Goal: Subscribe to service/newsletter

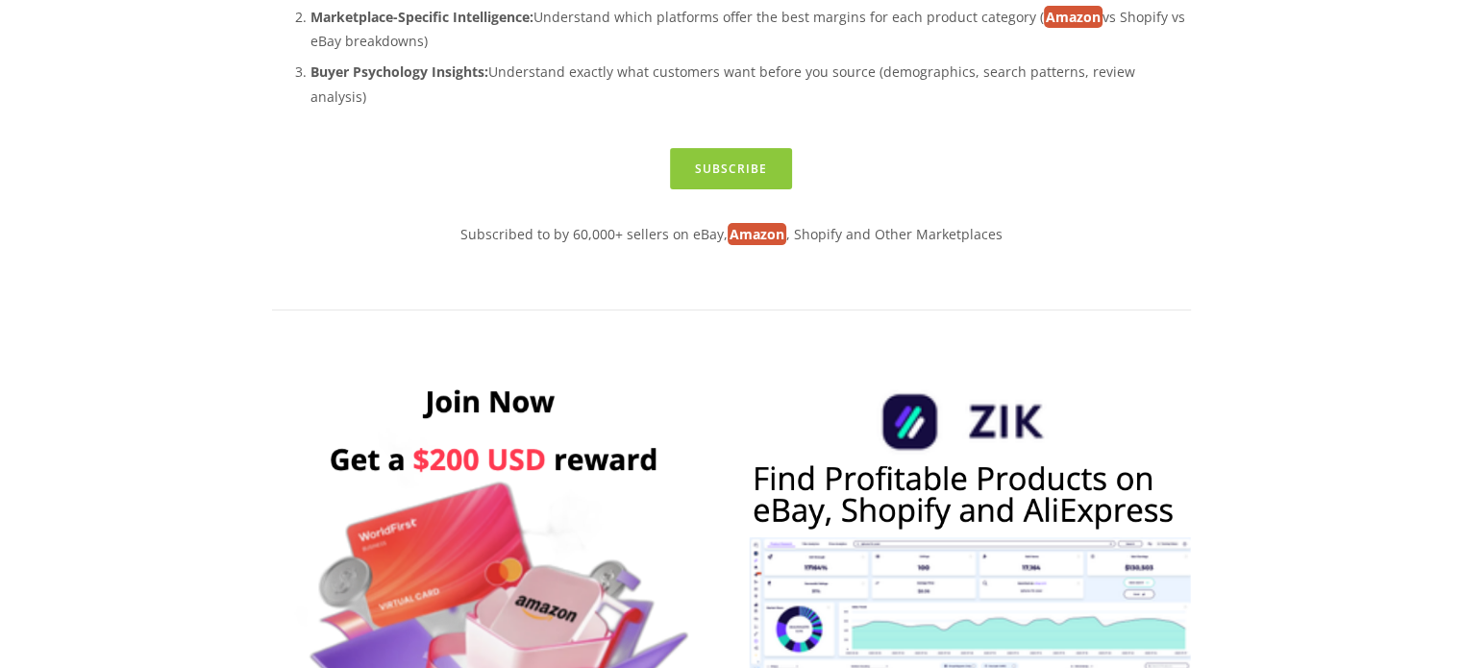
scroll to position [577, 0]
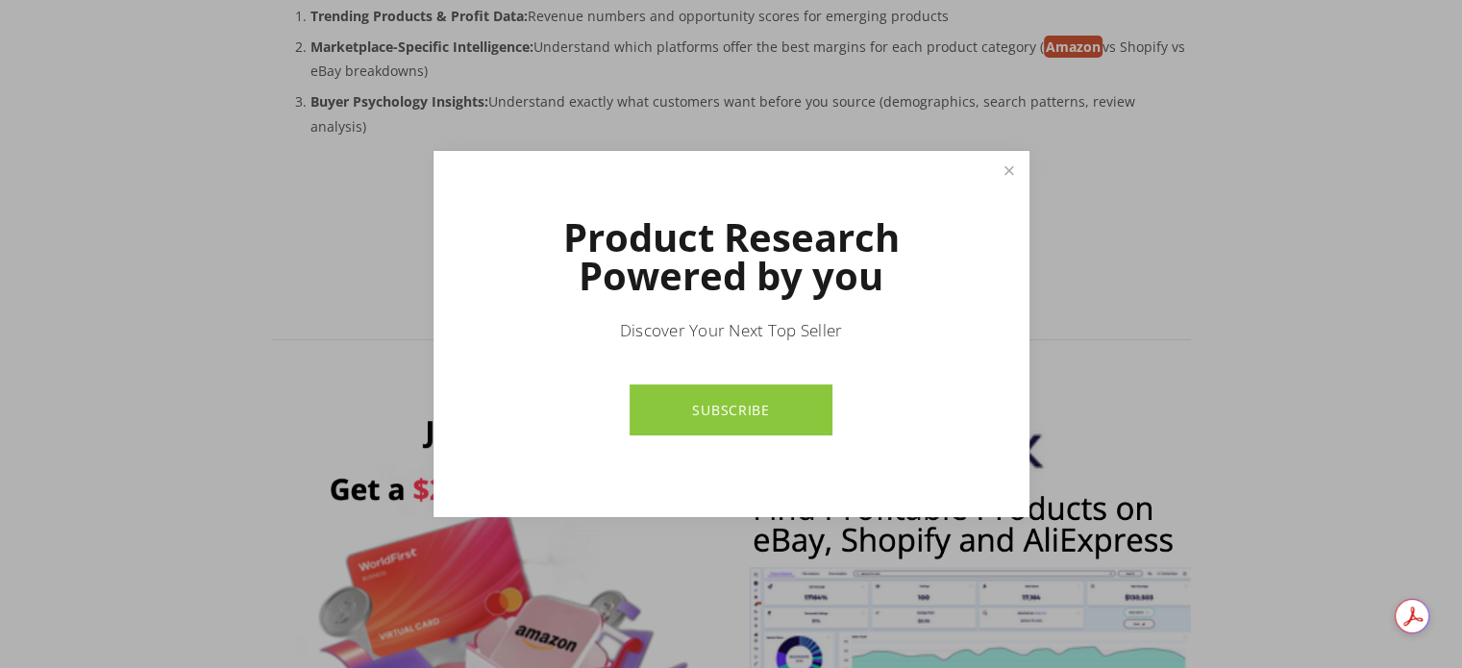
click at [715, 407] on link "SUBSCRIBE" at bounding box center [731, 410] width 203 height 51
click at [1011, 170] on link "Close" at bounding box center [1009, 171] width 34 height 34
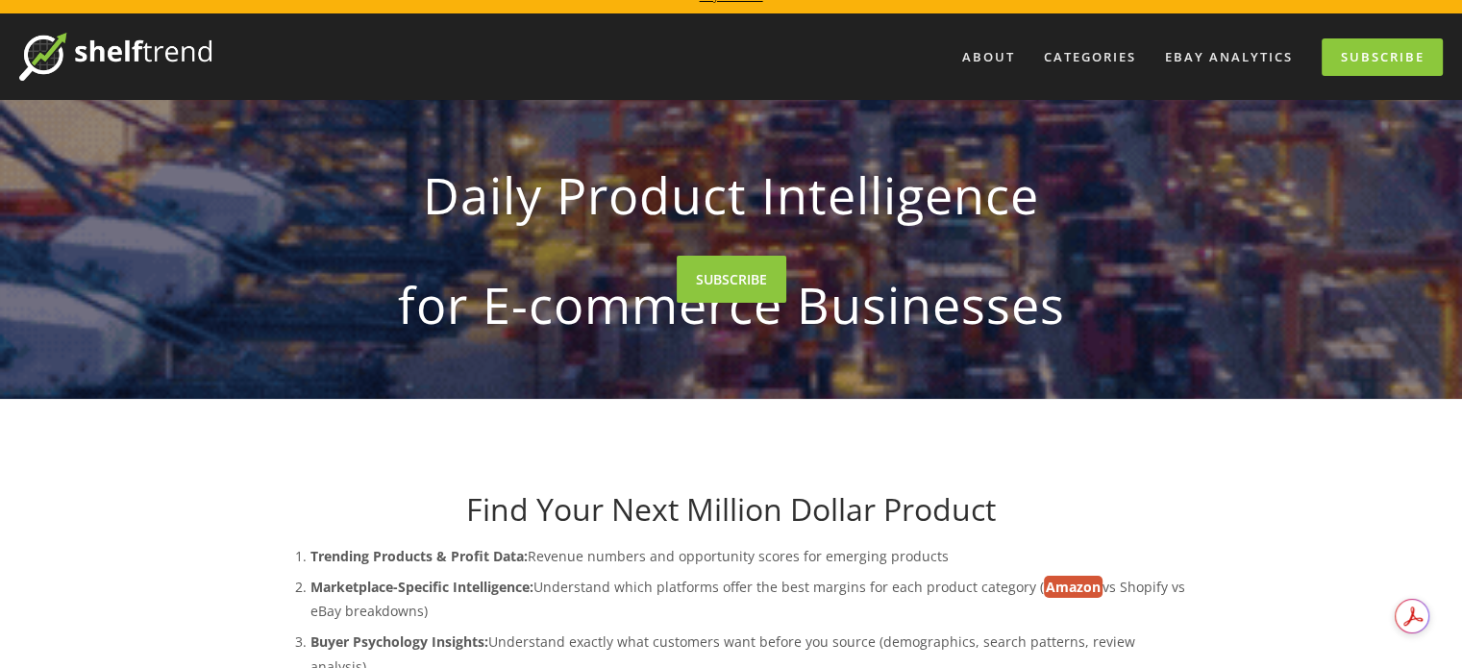
scroll to position [0, 0]
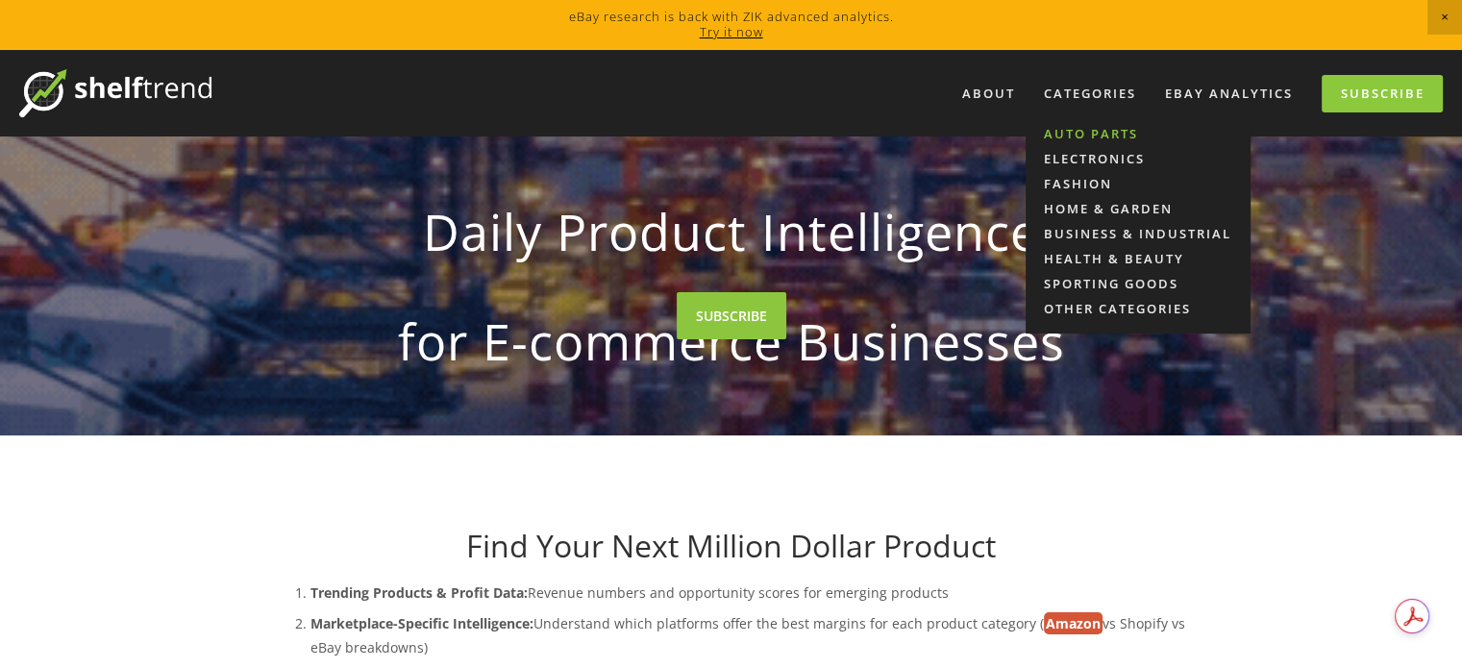
click at [1088, 126] on link "Auto Parts" at bounding box center [1138, 133] width 225 height 25
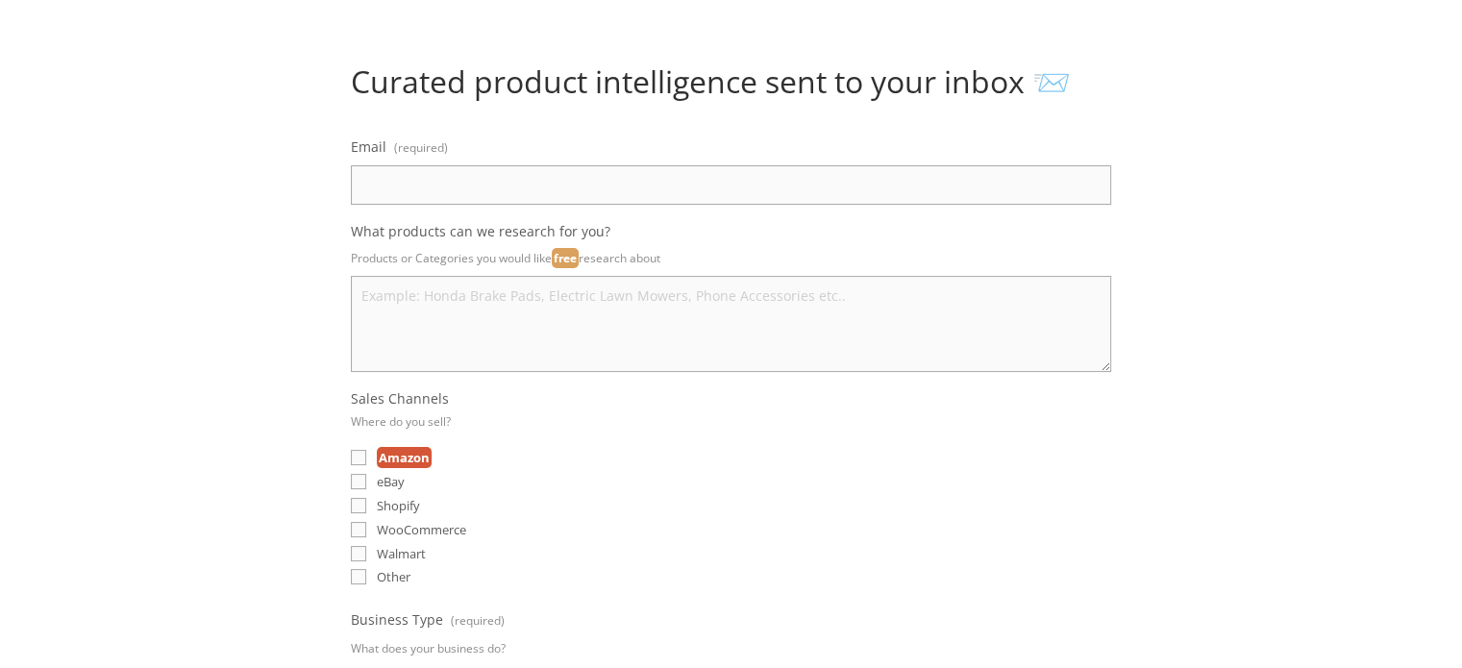
scroll to position [192, 0]
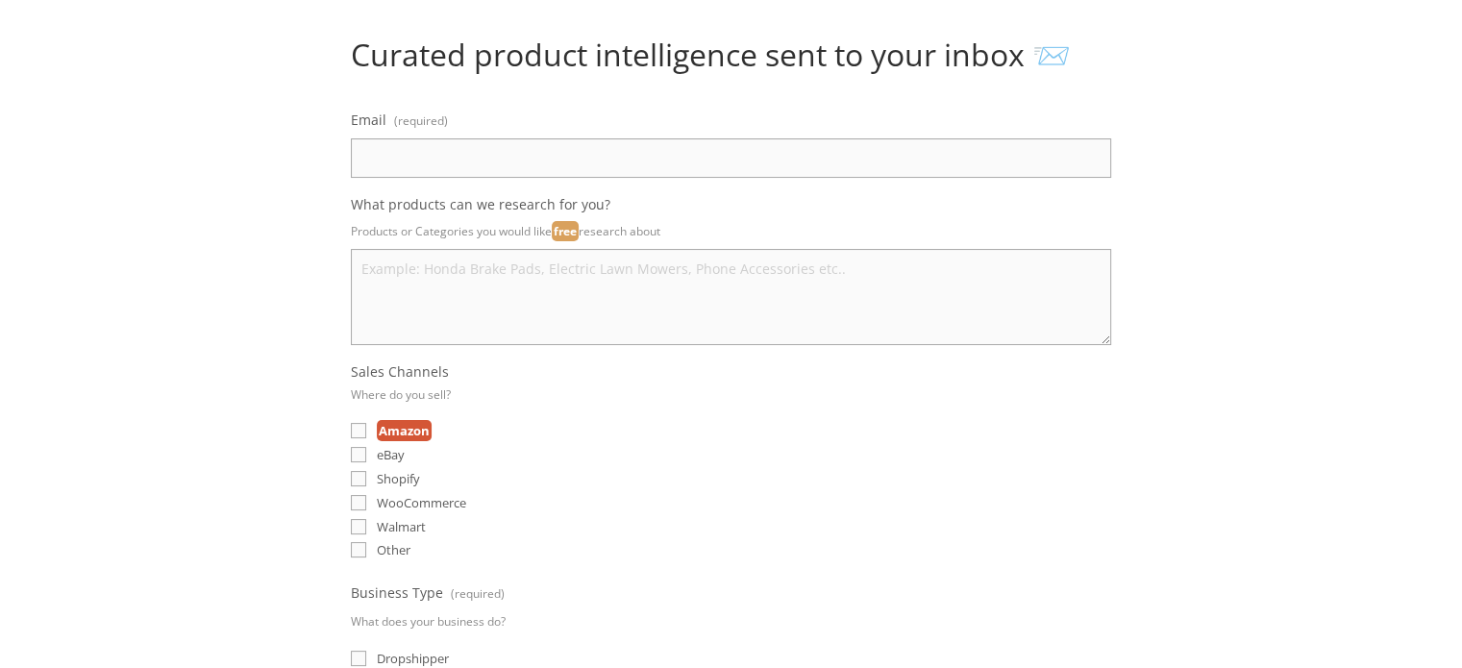
click at [456, 179] on div "Email (required) What products can we research for you? Products or Categories …" at bounding box center [731, 532] width 760 height 850
click at [481, 151] on input "Email (required)" at bounding box center [731, 157] width 760 height 39
type input "tahmid.hr07@gmail.com"
click at [401, 275] on textarea "What products can we research for you?" at bounding box center [731, 297] width 760 height 96
type textarea "ALL"
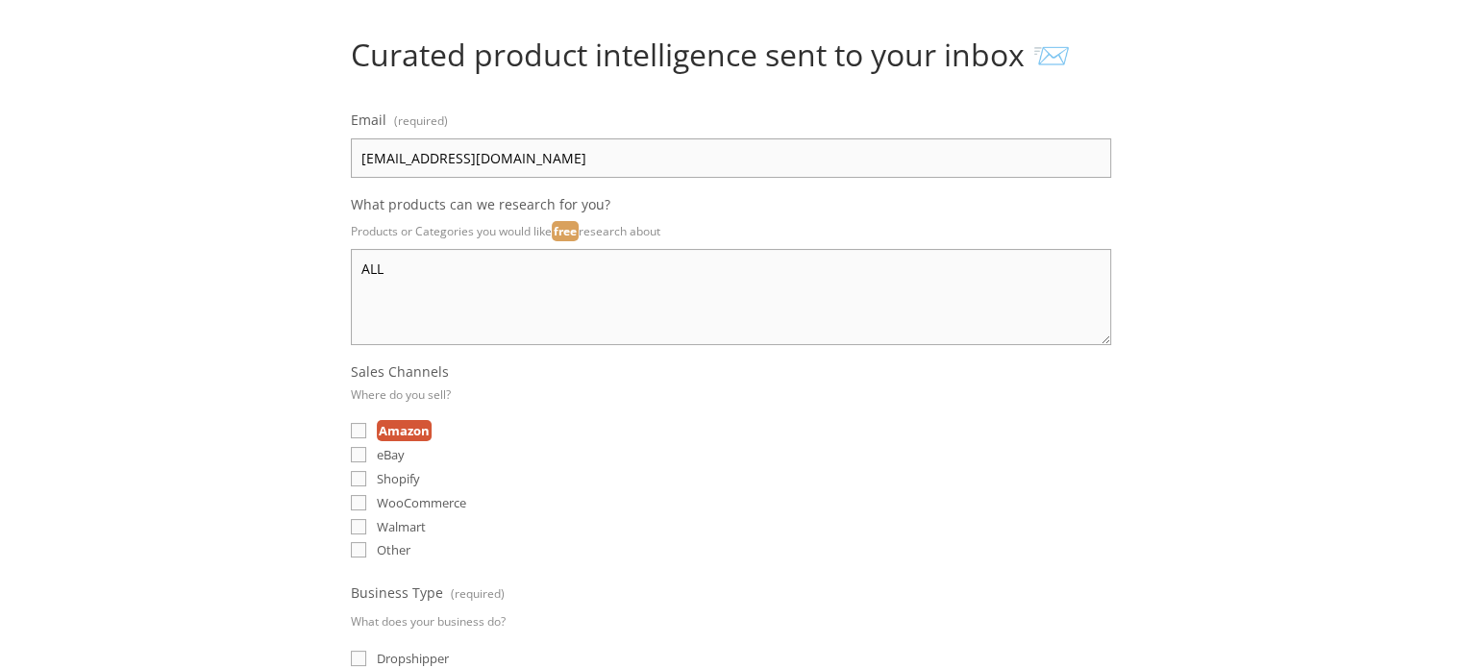
click at [1169, 212] on div "Curated product intelligence sent to your inbox 📨 Email (required) tahmid.hr07@…" at bounding box center [732, 536] width 952 height 998
click at [358, 449] on input "eBay" at bounding box center [358, 454] width 15 height 15
checkbox input "true"
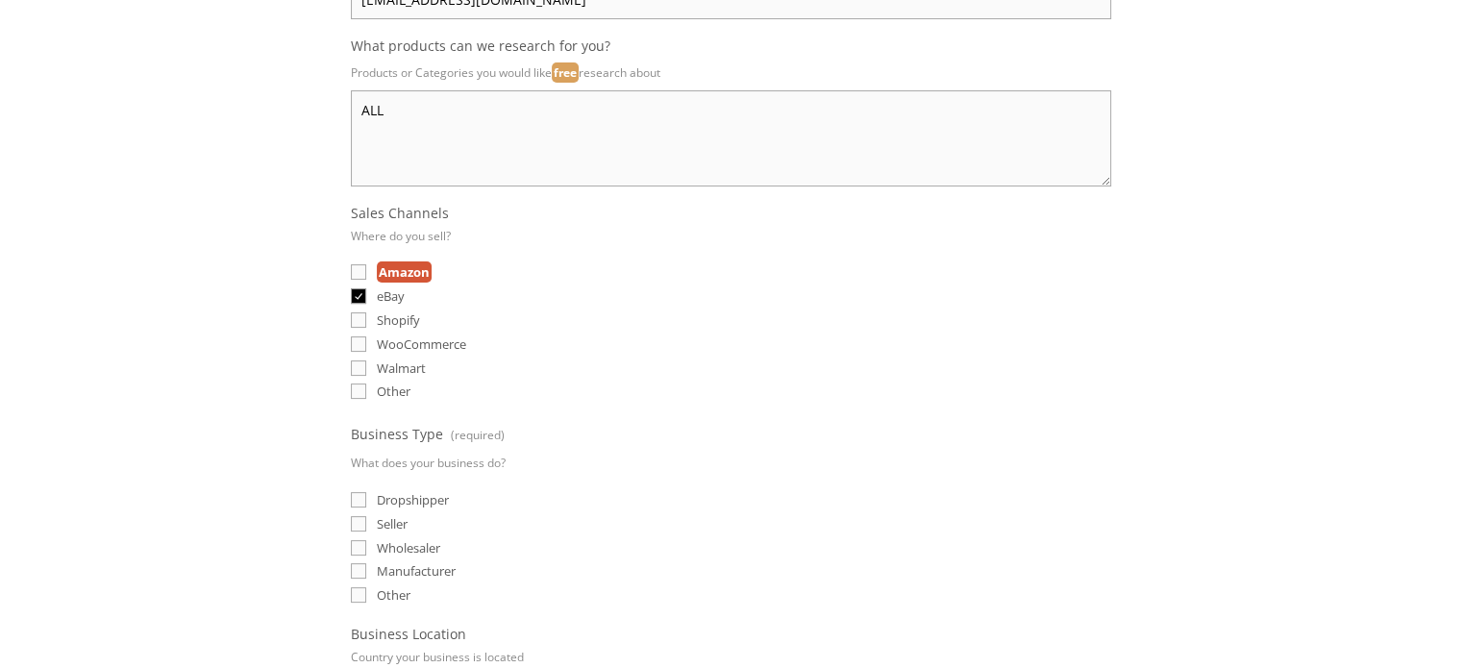
scroll to position [385, 0]
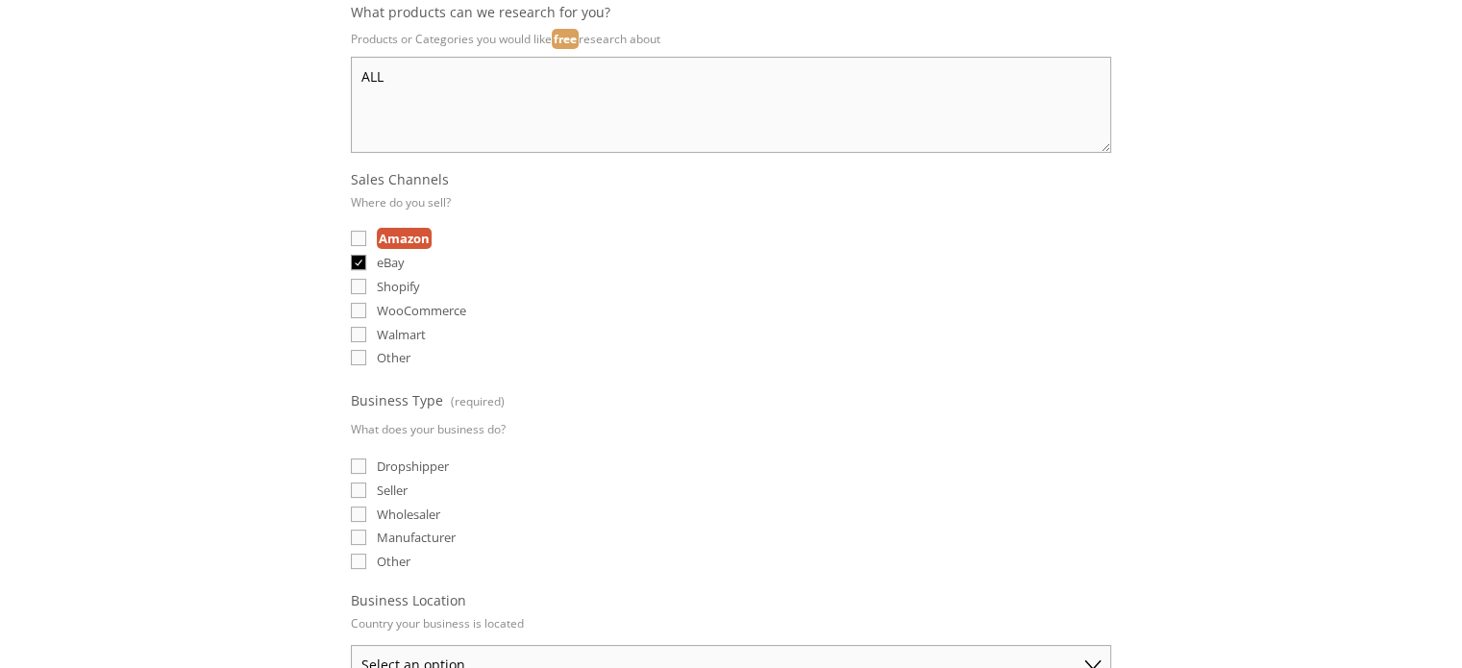
click at [352, 233] on input "Amazon" at bounding box center [358, 238] width 15 height 15
checkbox input "true"
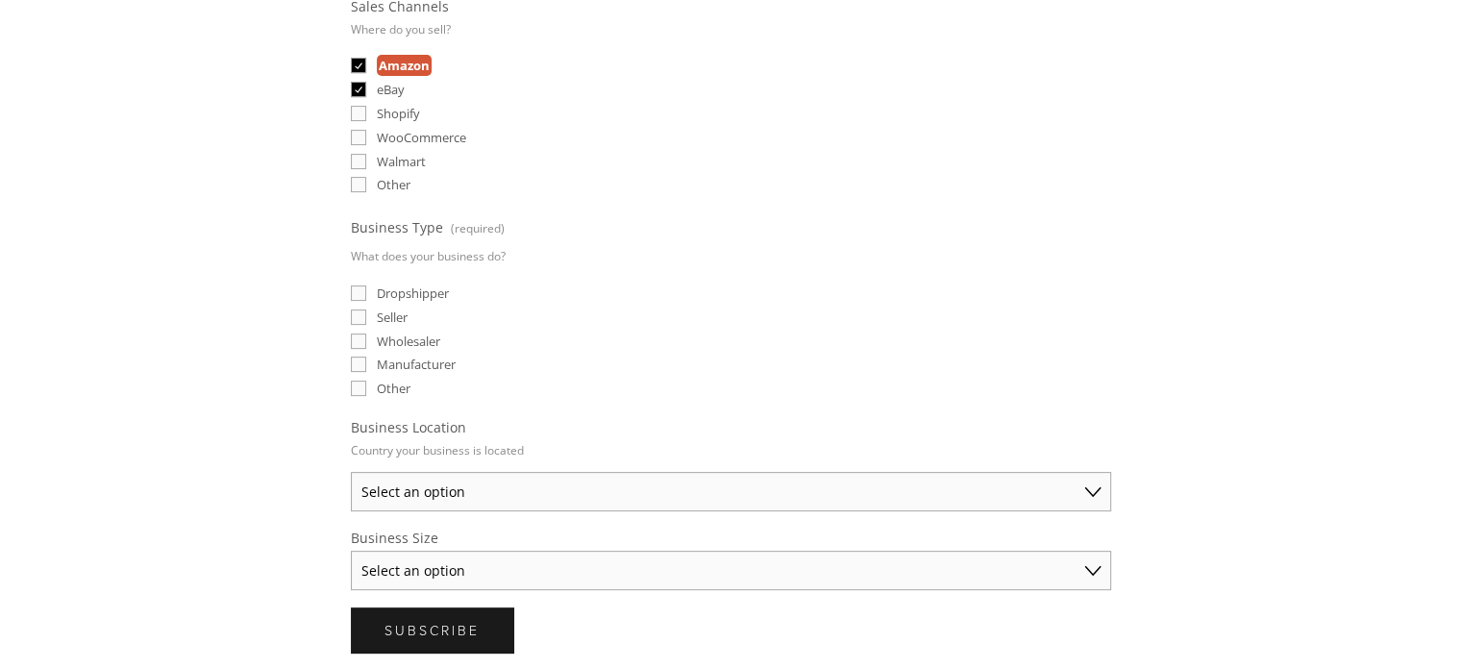
scroll to position [577, 0]
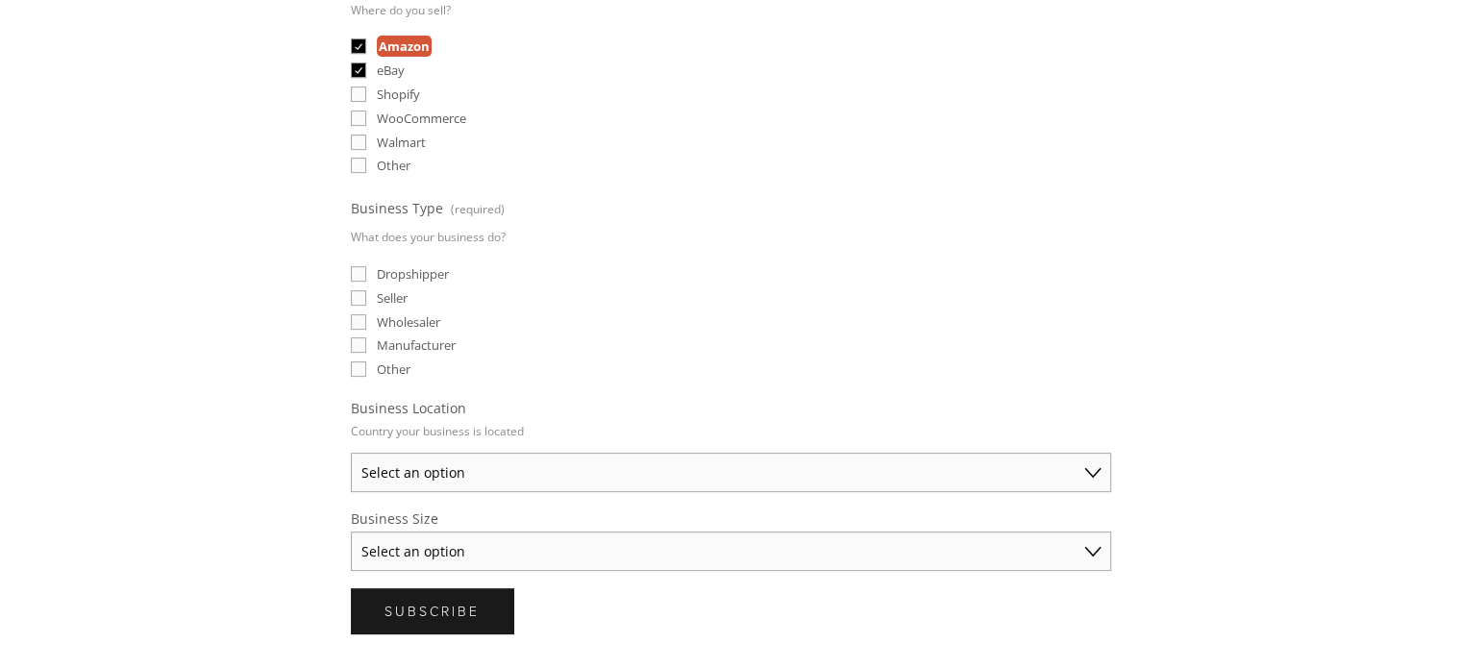
click at [361, 267] on input "Dropshipper" at bounding box center [358, 273] width 15 height 15
checkbox input "true"
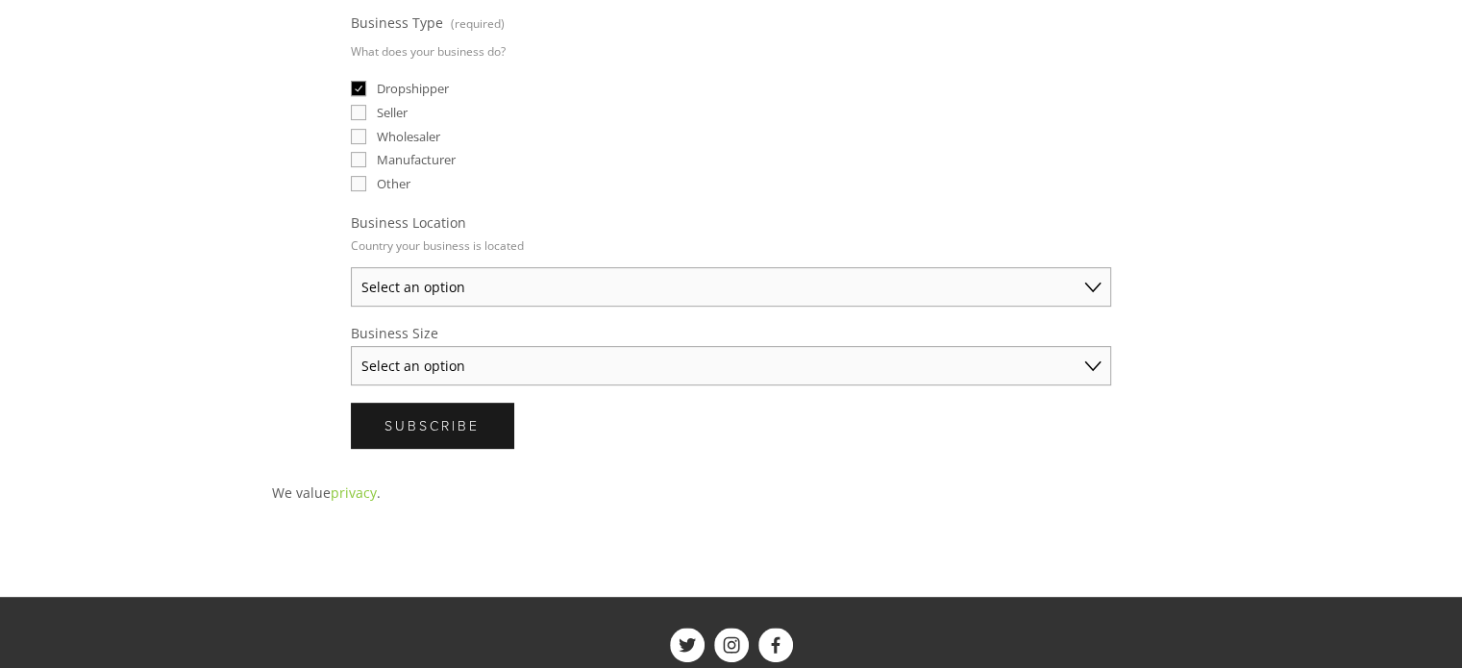
scroll to position [865, 0]
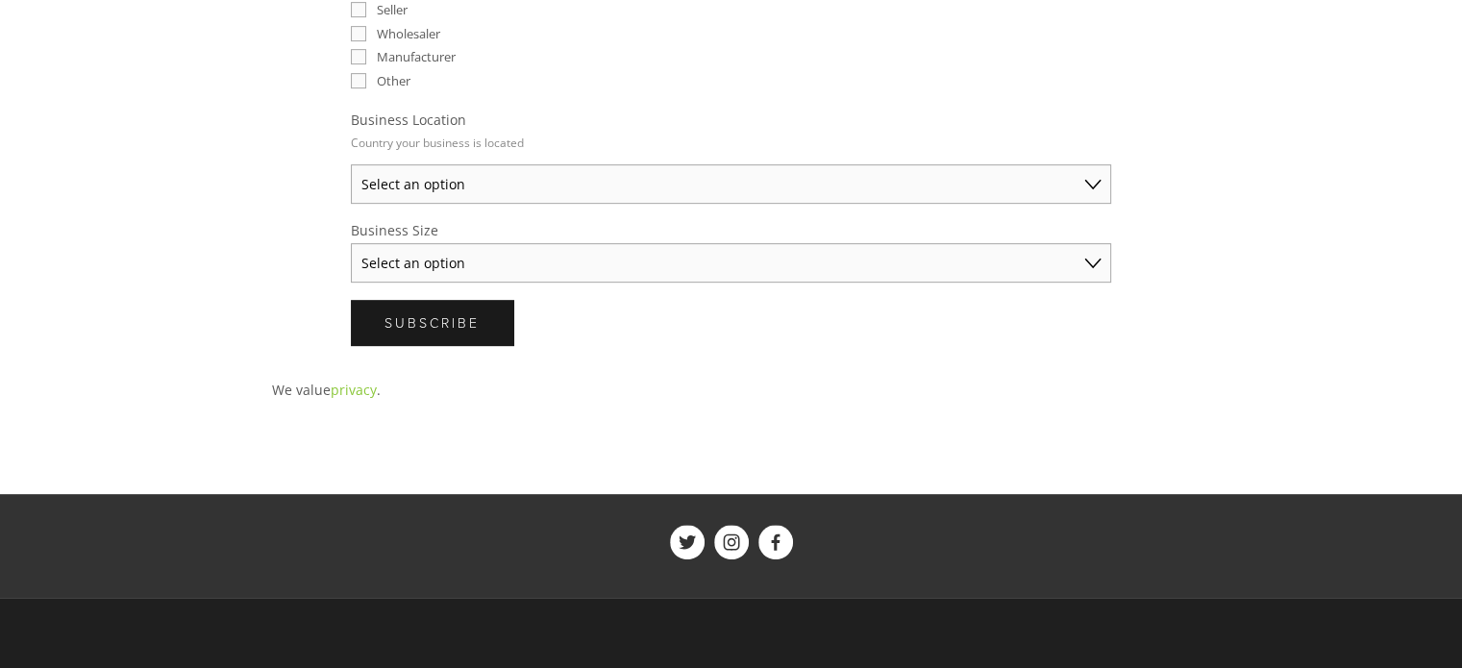
click at [415, 175] on select "Select an option Australia United States United Kingdom China Japan Germany Can…" at bounding box center [731, 183] width 760 height 39
select select "United States"
click at [351, 164] on select "Select an option Australia United States United Kingdom China Japan Germany Can…" at bounding box center [731, 183] width 760 height 39
click at [446, 256] on select "Select an option Solo Merchant (under $50K annual sales) Small Business ($50K -…" at bounding box center [731, 262] width 760 height 39
select select "Small Business ($50K - $250K annual sales)"
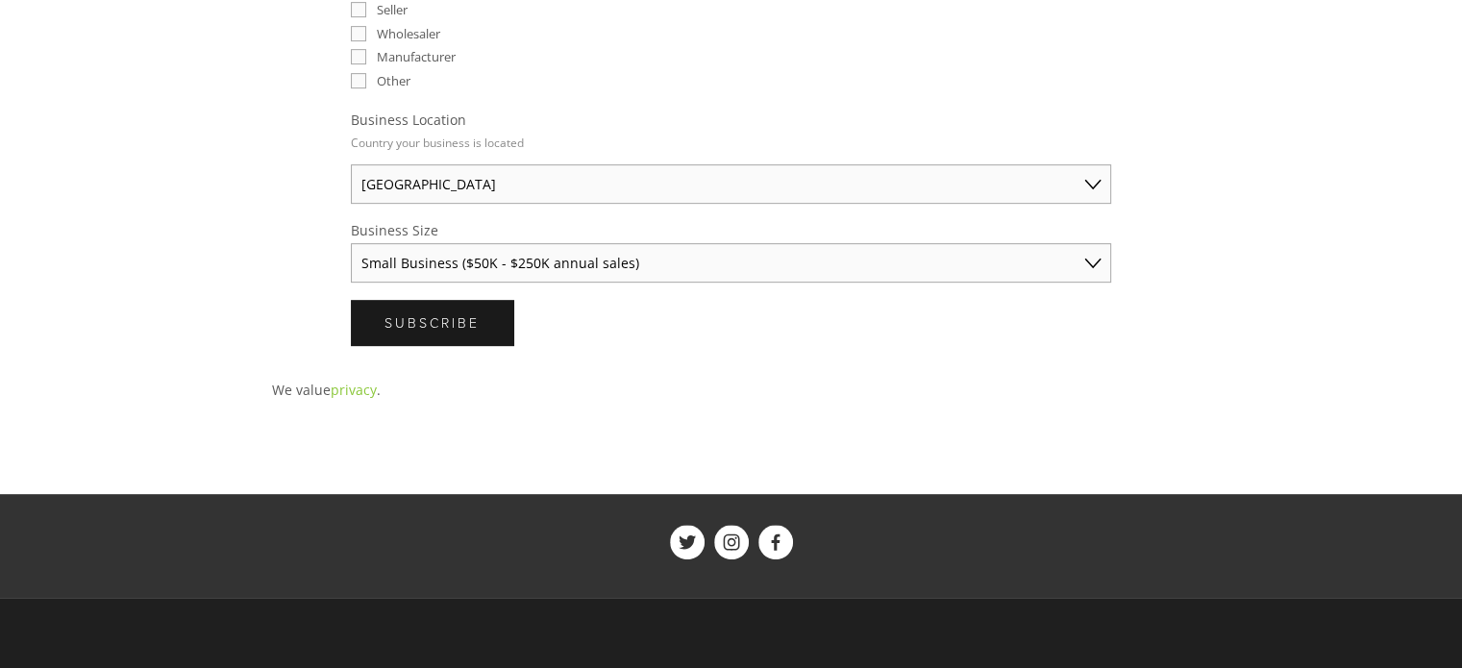
click at [351, 243] on select "Select an option Solo Merchant (under $50K annual sales) Small Business ($50K -…" at bounding box center [731, 262] width 760 height 39
click at [417, 316] on span "Subscribe" at bounding box center [432, 322] width 95 height 18
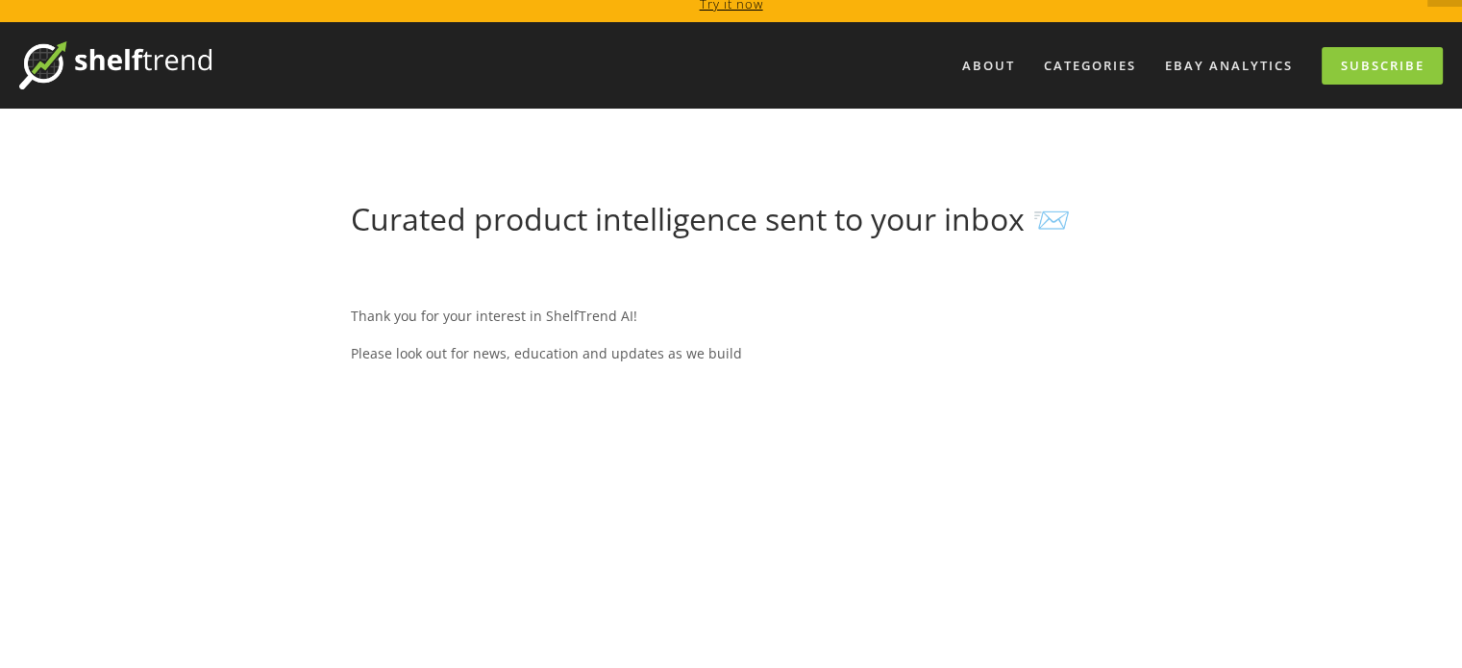
click at [594, 312] on p "Thank you for your interest in ShelfTrend AI!" at bounding box center [731, 316] width 760 height 24
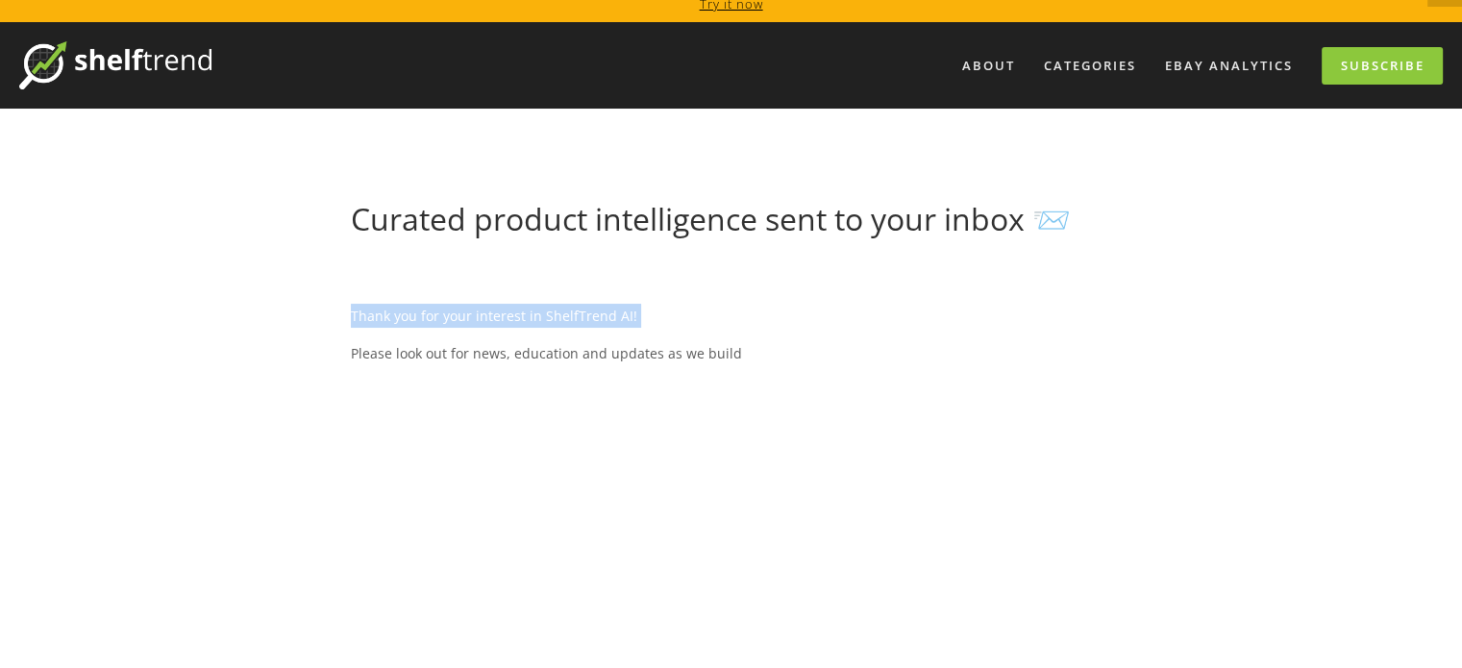
click at [594, 312] on p "Thank you for your interest in ShelfTrend AI!" at bounding box center [731, 316] width 760 height 24
click at [584, 320] on p "Thank you for your interest in ShelfTrend AI!" at bounding box center [731, 316] width 760 height 24
copy p "ShelfTrend"
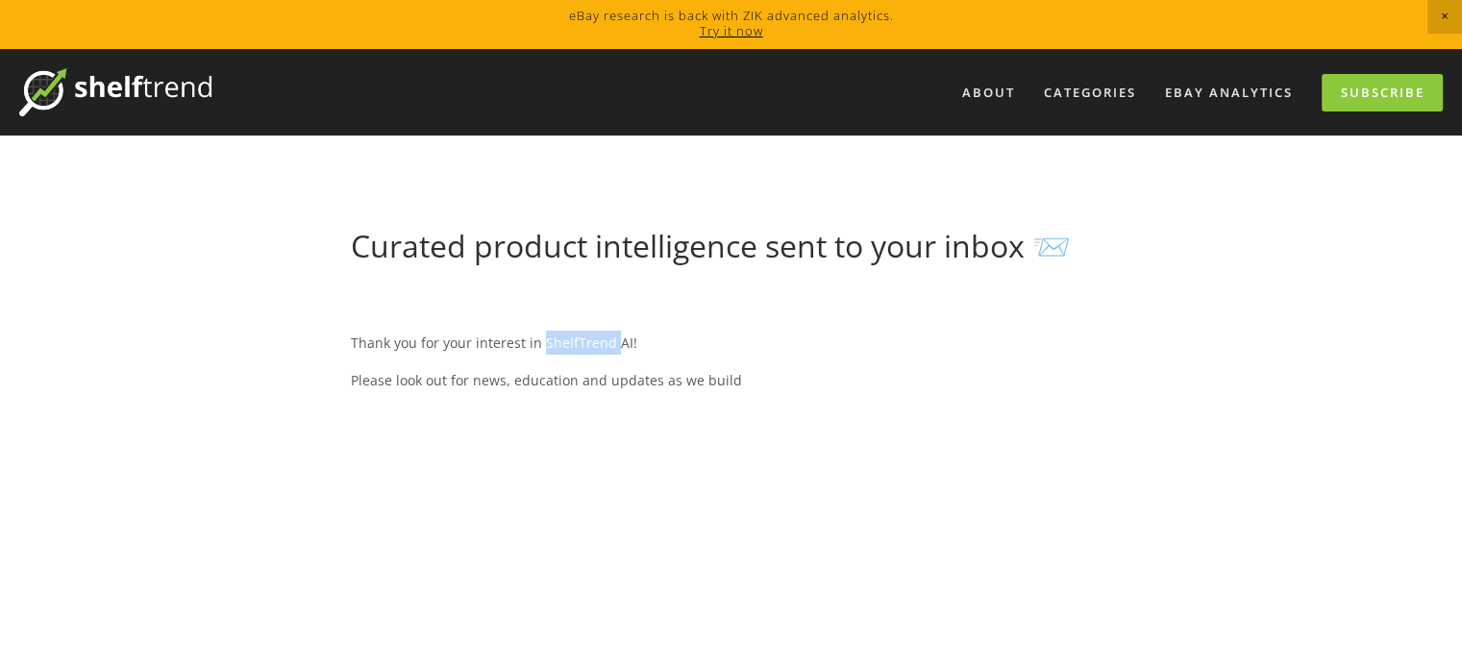
scroll to position [0, 0]
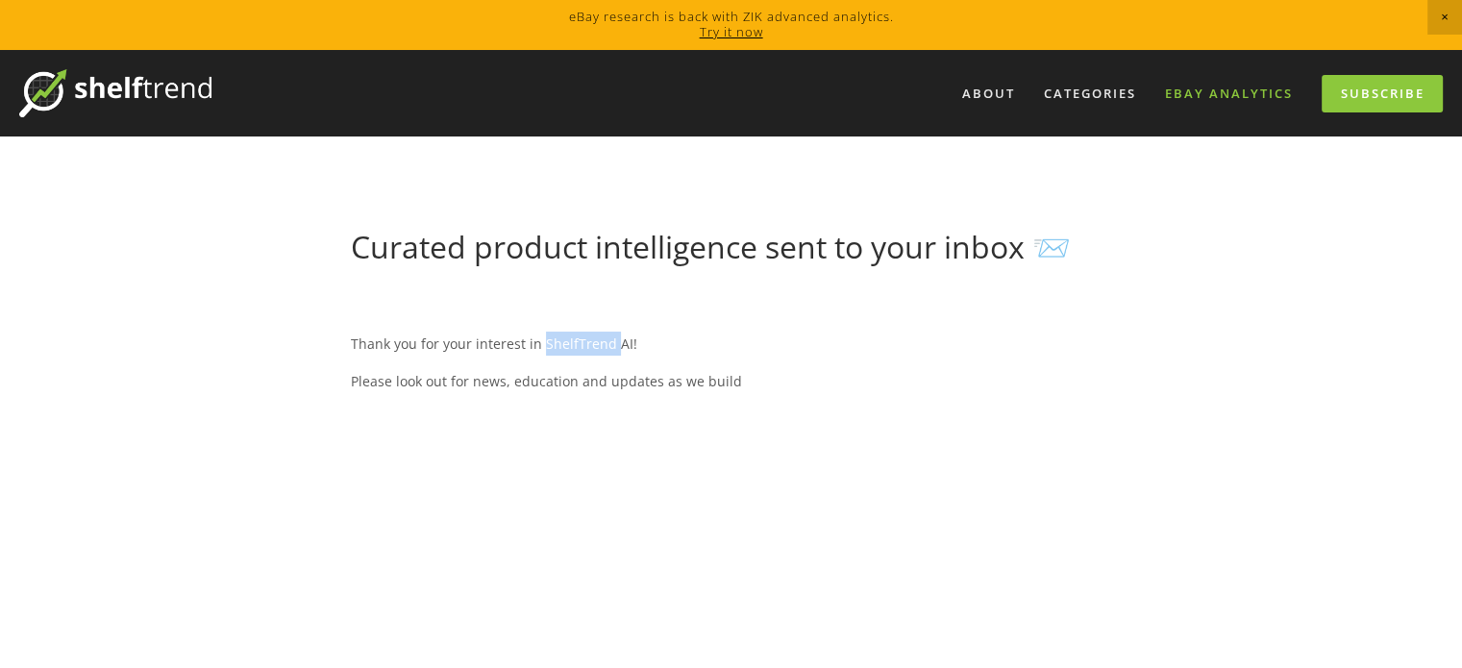
click at [1225, 91] on link "eBay Analytics" at bounding box center [1229, 94] width 153 height 32
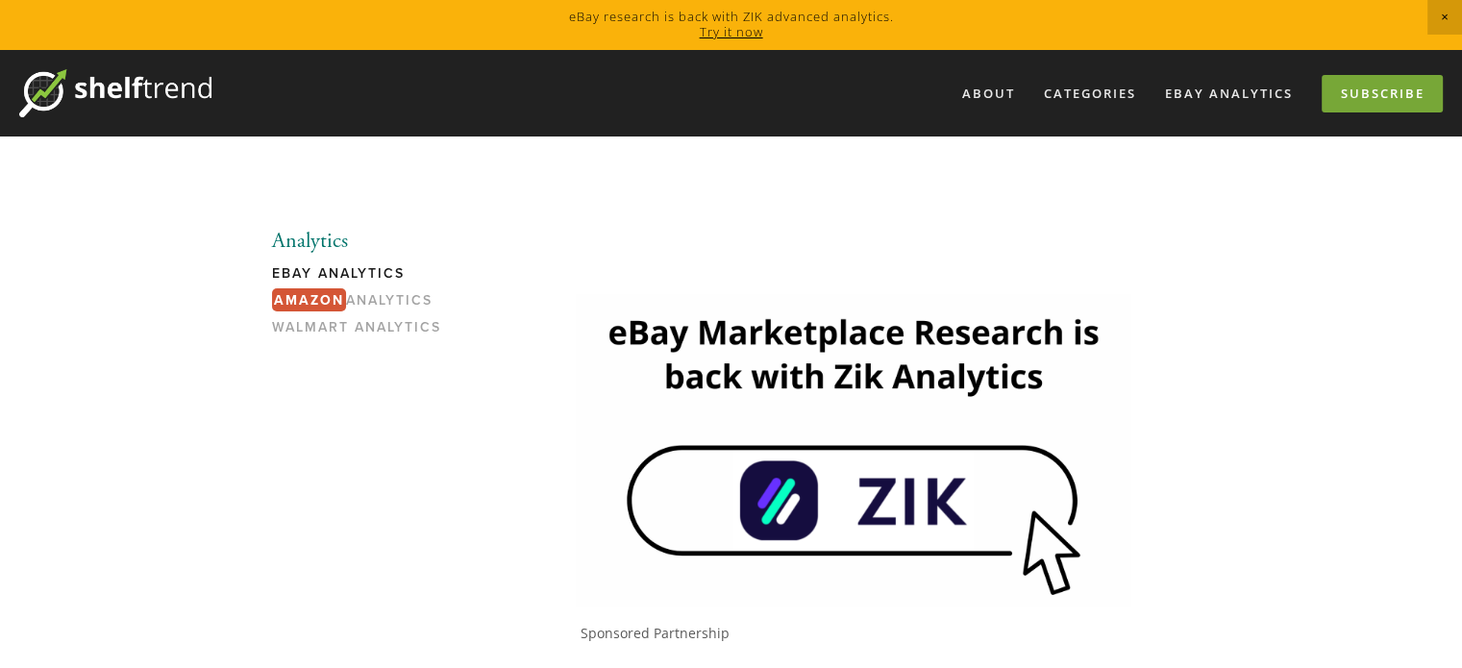
click at [1380, 84] on link "Subscribe" at bounding box center [1382, 93] width 121 height 37
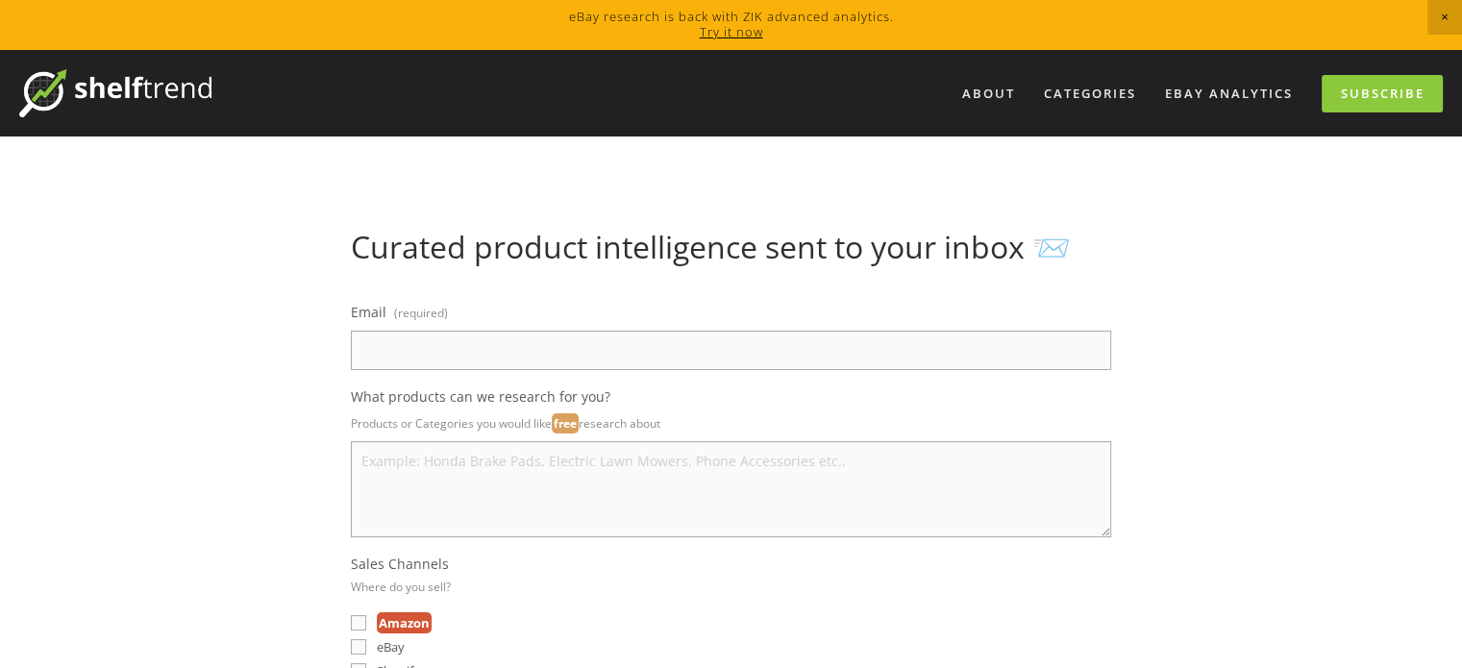
click at [426, 348] on input "Email (required)" at bounding box center [731, 350] width 760 height 39
type input "tahmid.hr07@gmail.com"
click at [474, 478] on textarea "What products can we research for you?" at bounding box center [731, 489] width 760 height 96
type textarea "all"
click at [649, 577] on fieldset "Sales Channels Where do you sell? Amazon eBay Shopify WooCommerce Walmart Other" at bounding box center [731, 655] width 760 height 201
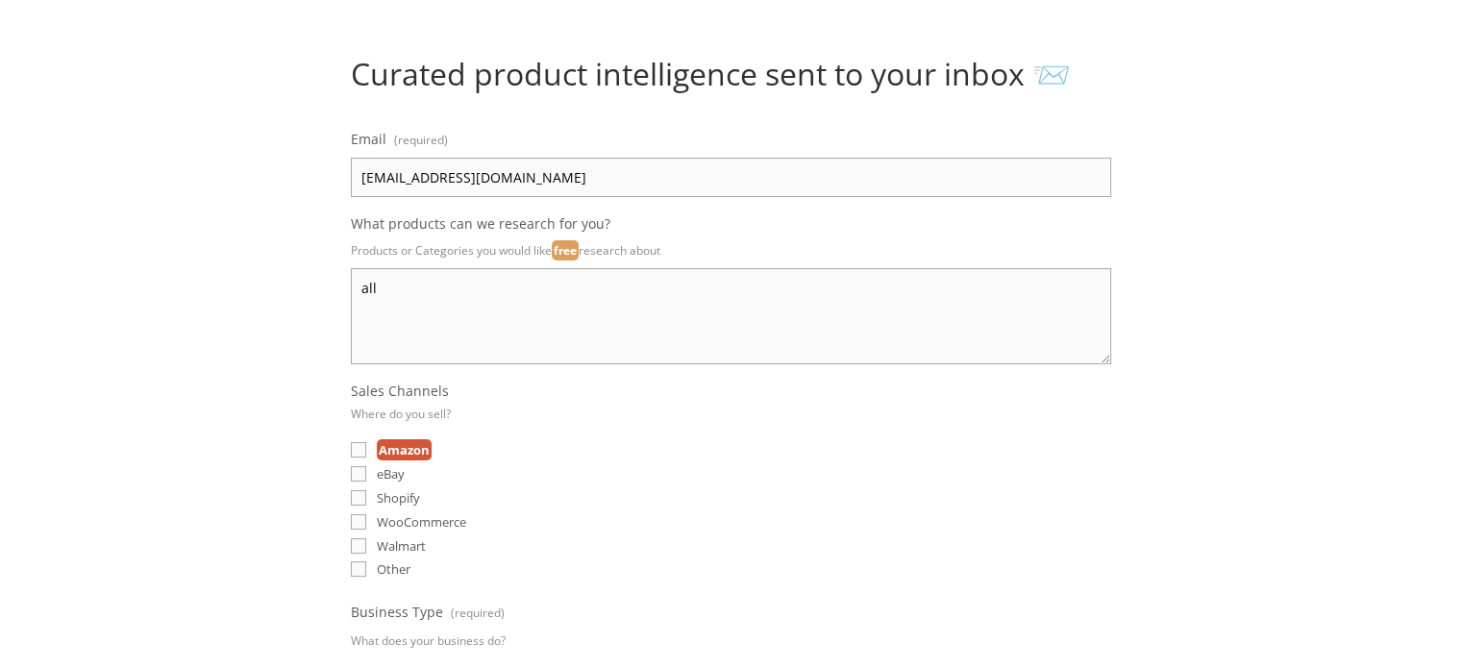
scroll to position [192, 0]
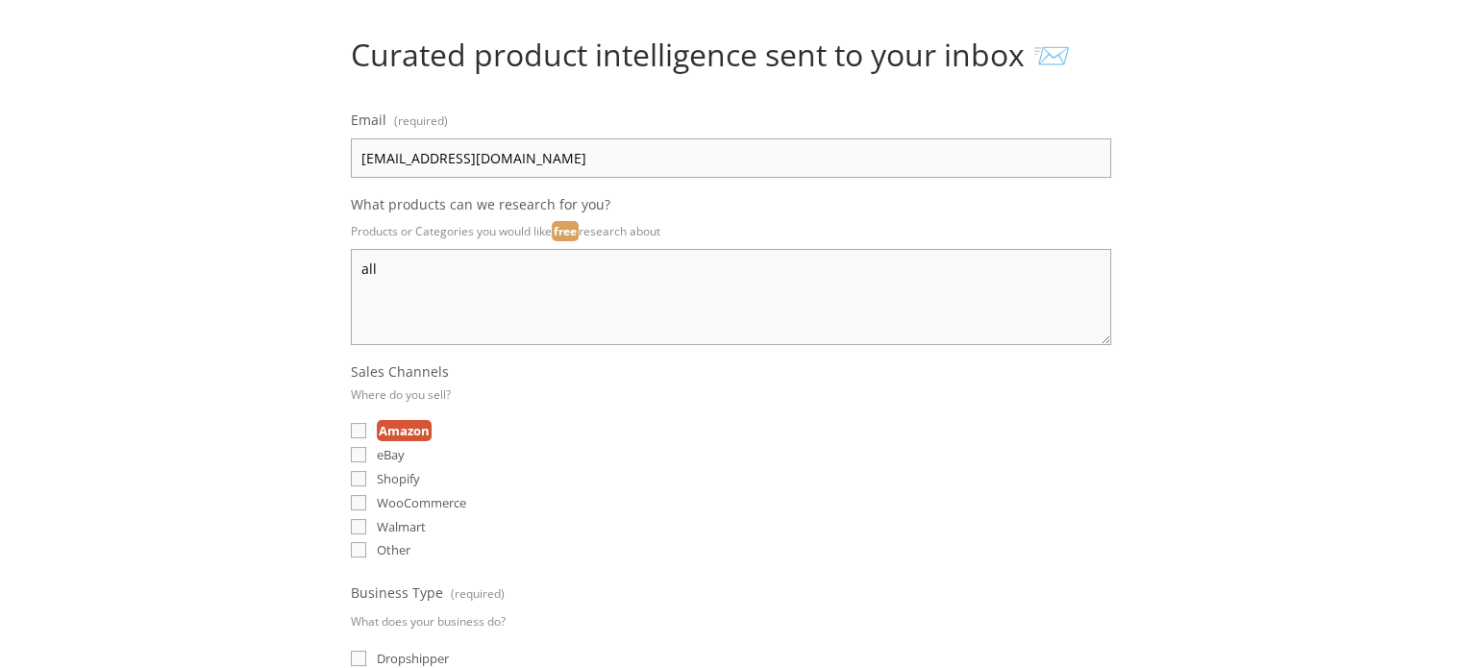
click at [353, 448] on input "eBay" at bounding box center [358, 454] width 15 height 15
checkbox input "true"
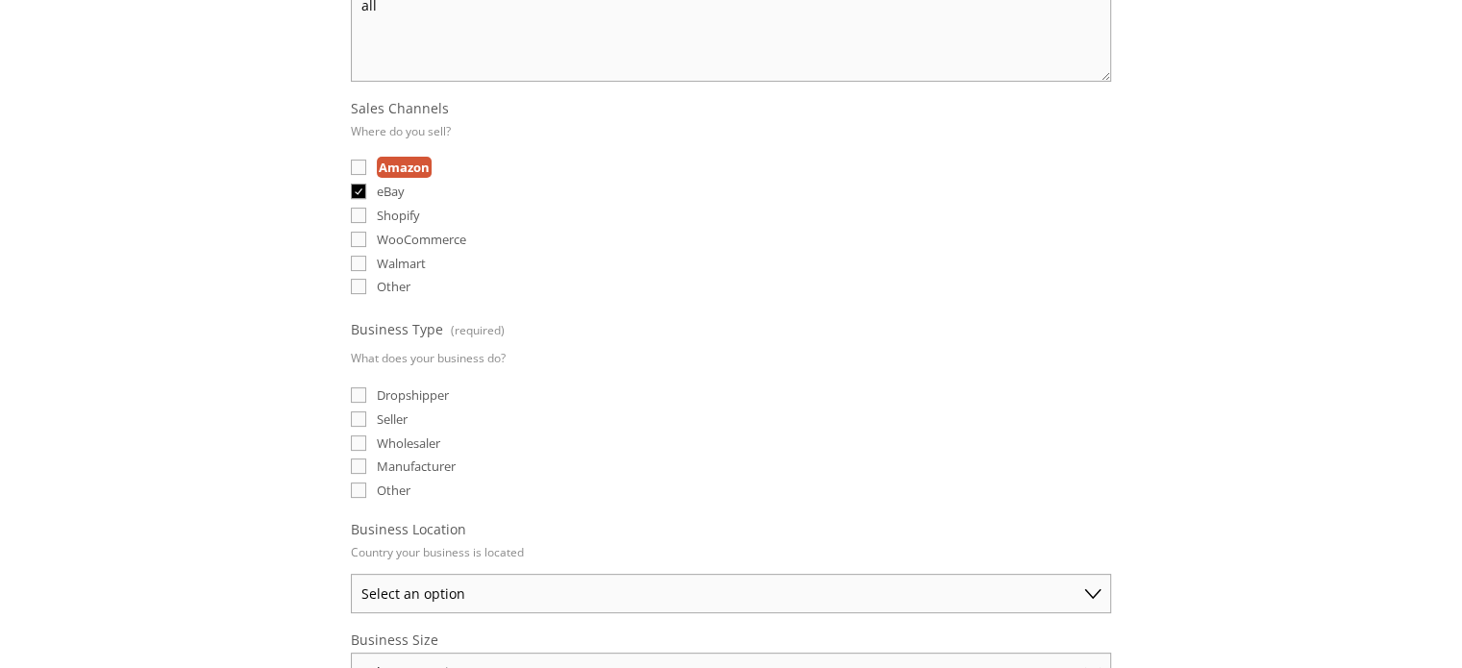
scroll to position [481, 0]
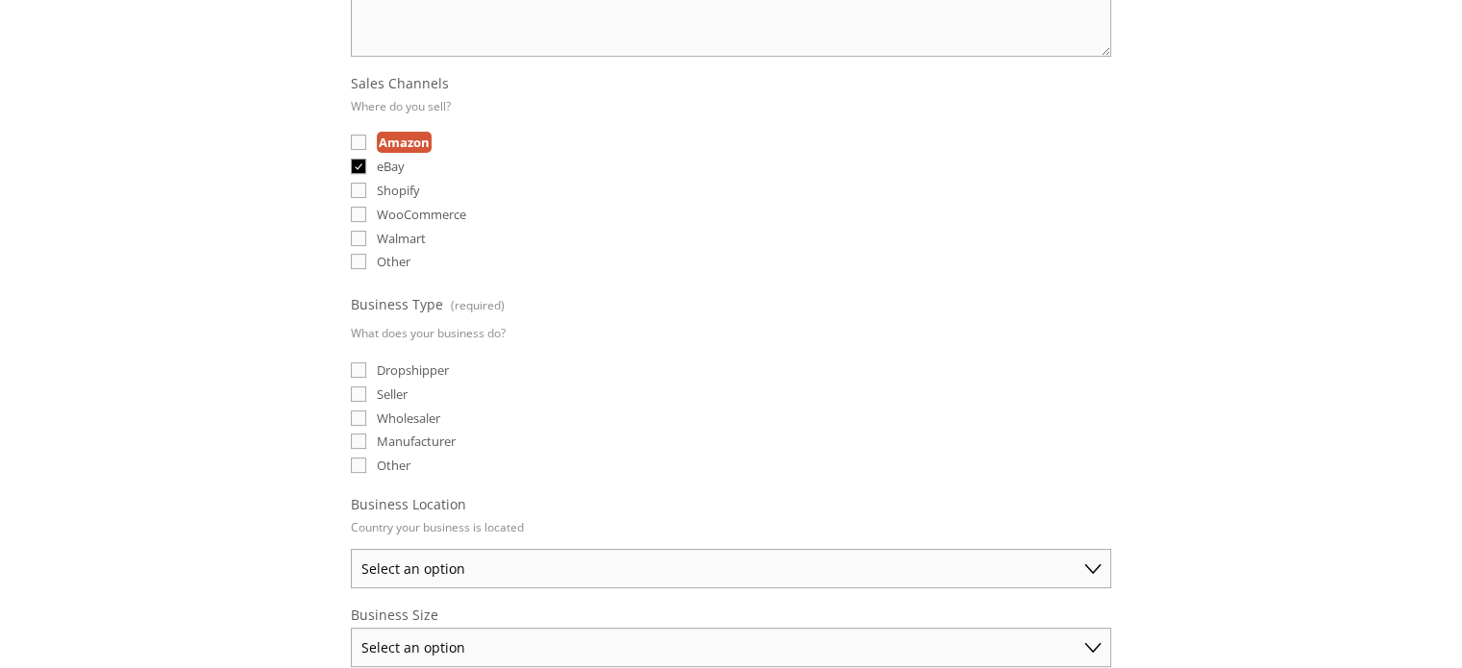
click at [361, 366] on input "Dropshipper" at bounding box center [358, 369] width 15 height 15
checkbox input "true"
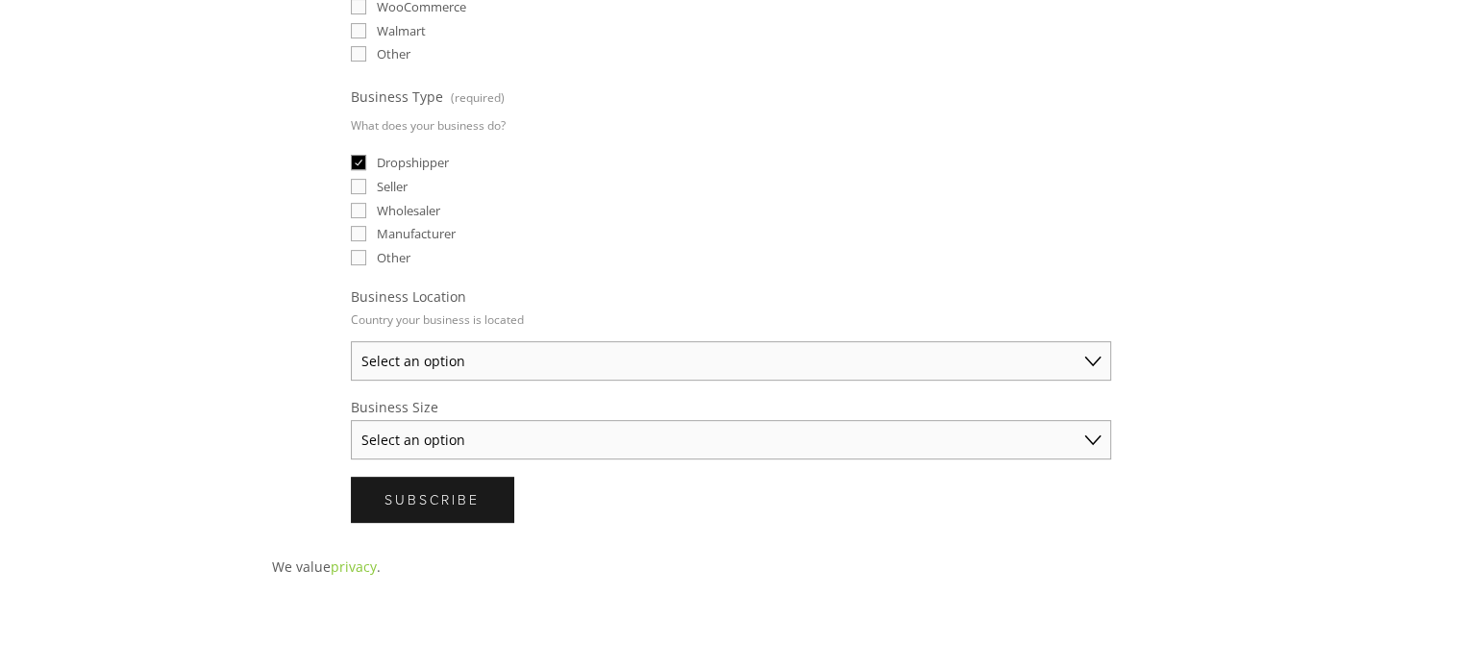
scroll to position [769, 0]
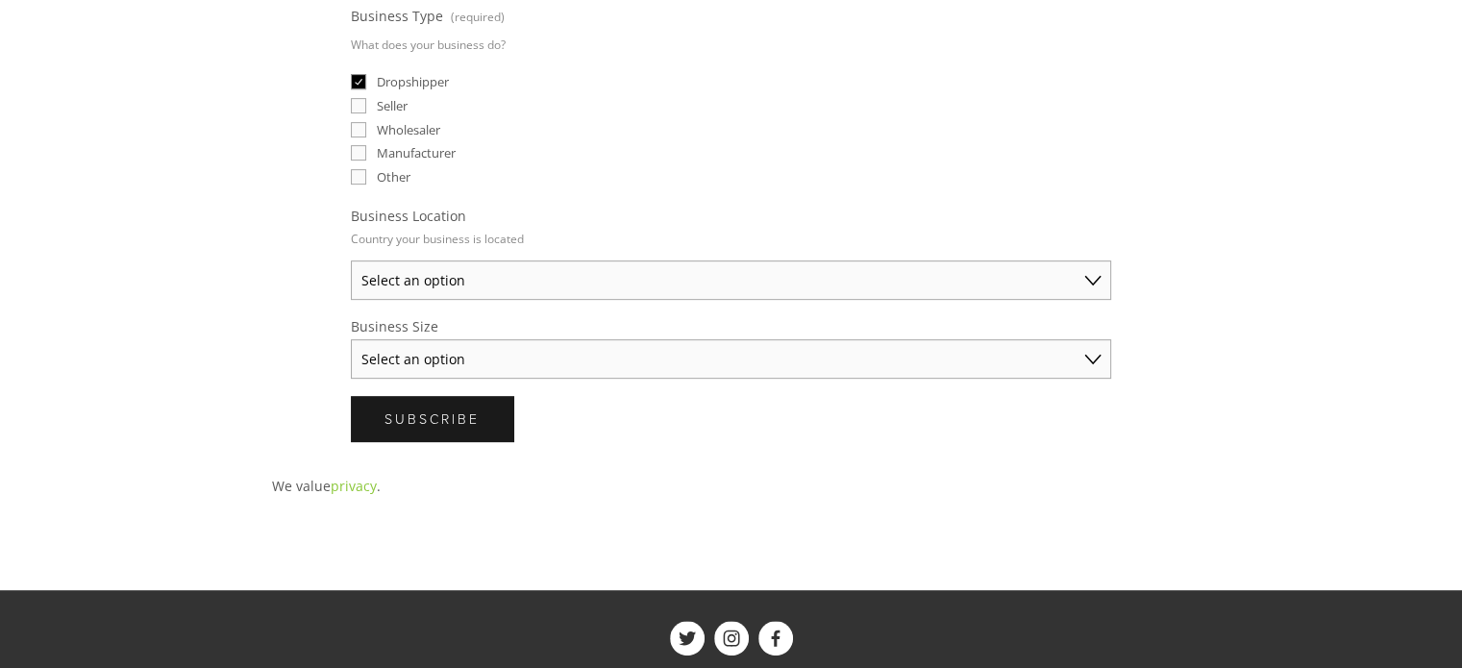
click at [384, 272] on select "Select an option Australia United States United Kingdom China Japan Germany Can…" at bounding box center [731, 280] width 760 height 39
select select "United States"
click at [351, 261] on select "Select an option Australia United States United Kingdom China Japan Germany Can…" at bounding box center [731, 280] width 760 height 39
click at [418, 349] on select "Select an option Solo Merchant (under $50K annual sales) Small Business ($50K -…" at bounding box center [731, 358] width 760 height 39
select select "Small Business ($50K - $250K annual sales)"
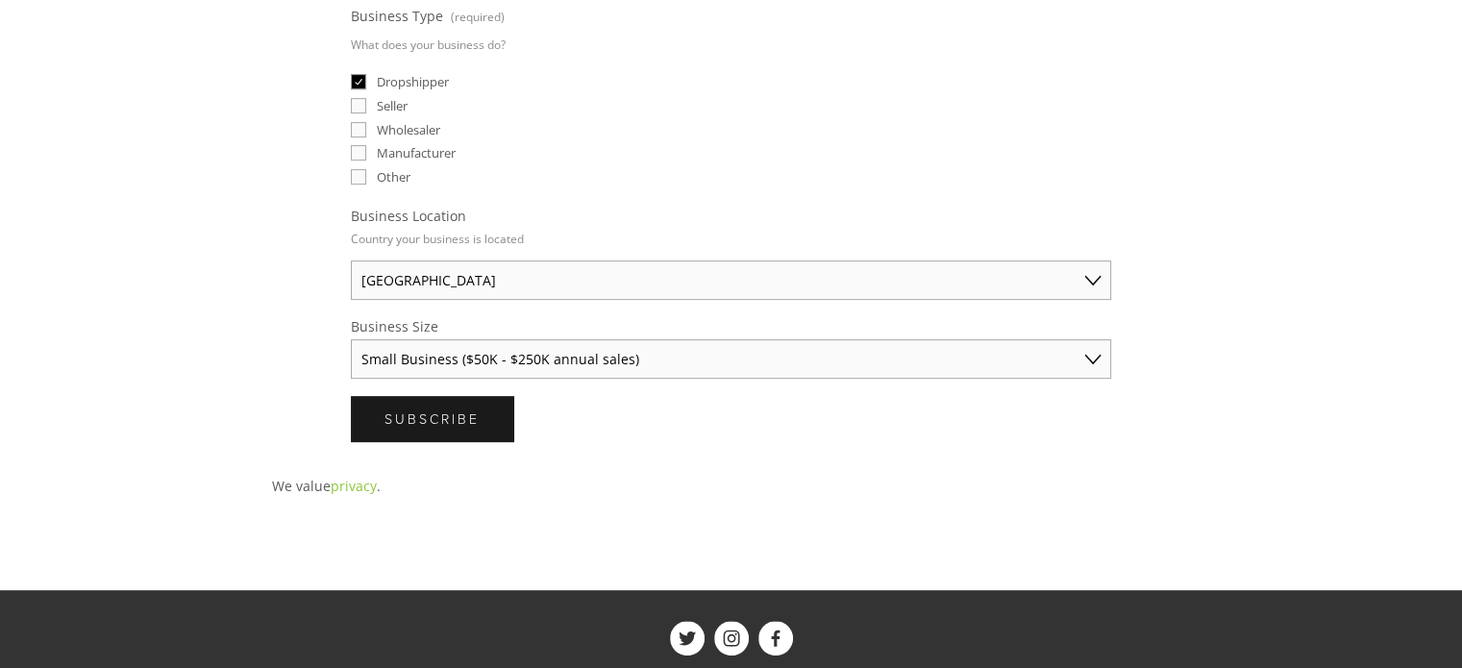
click at [351, 339] on select "Select an option Solo Merchant (under $50K annual sales) Small Business ($50K -…" at bounding box center [731, 358] width 760 height 39
click at [430, 410] on span "Subscribe" at bounding box center [432, 419] width 95 height 18
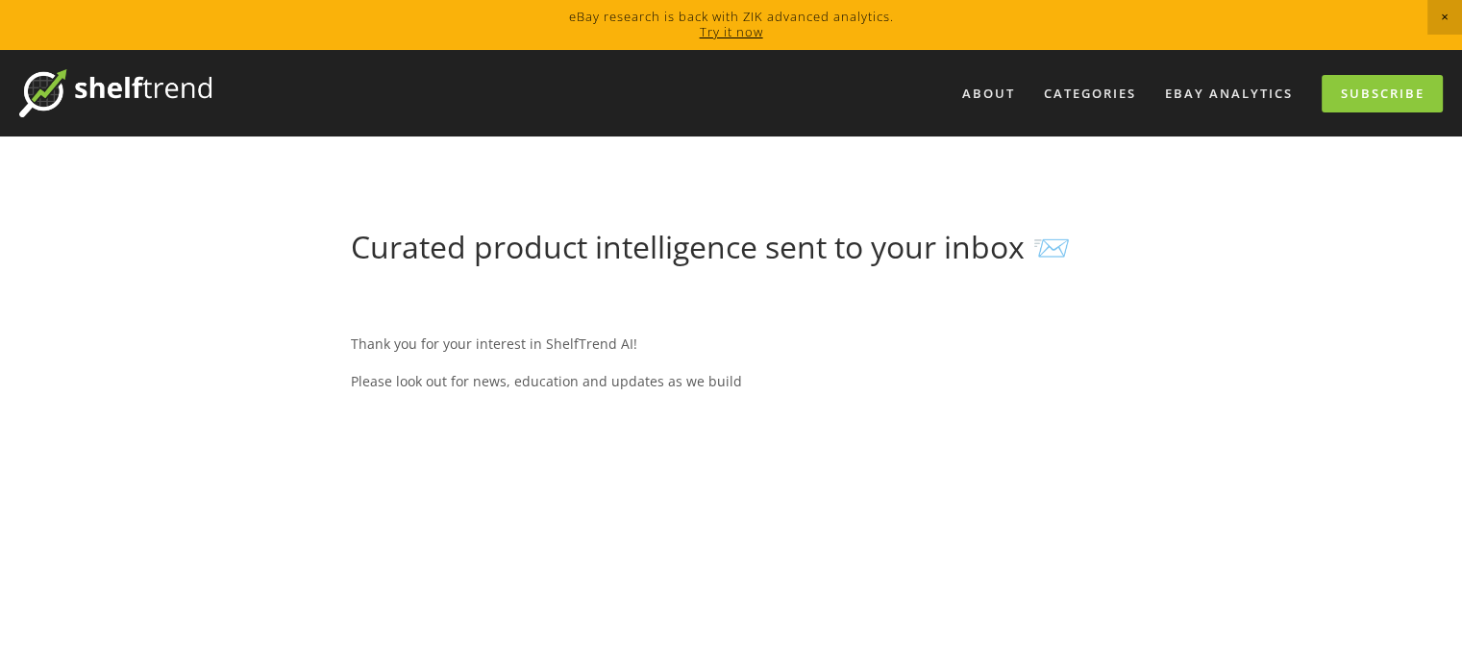
scroll to position [0, 0]
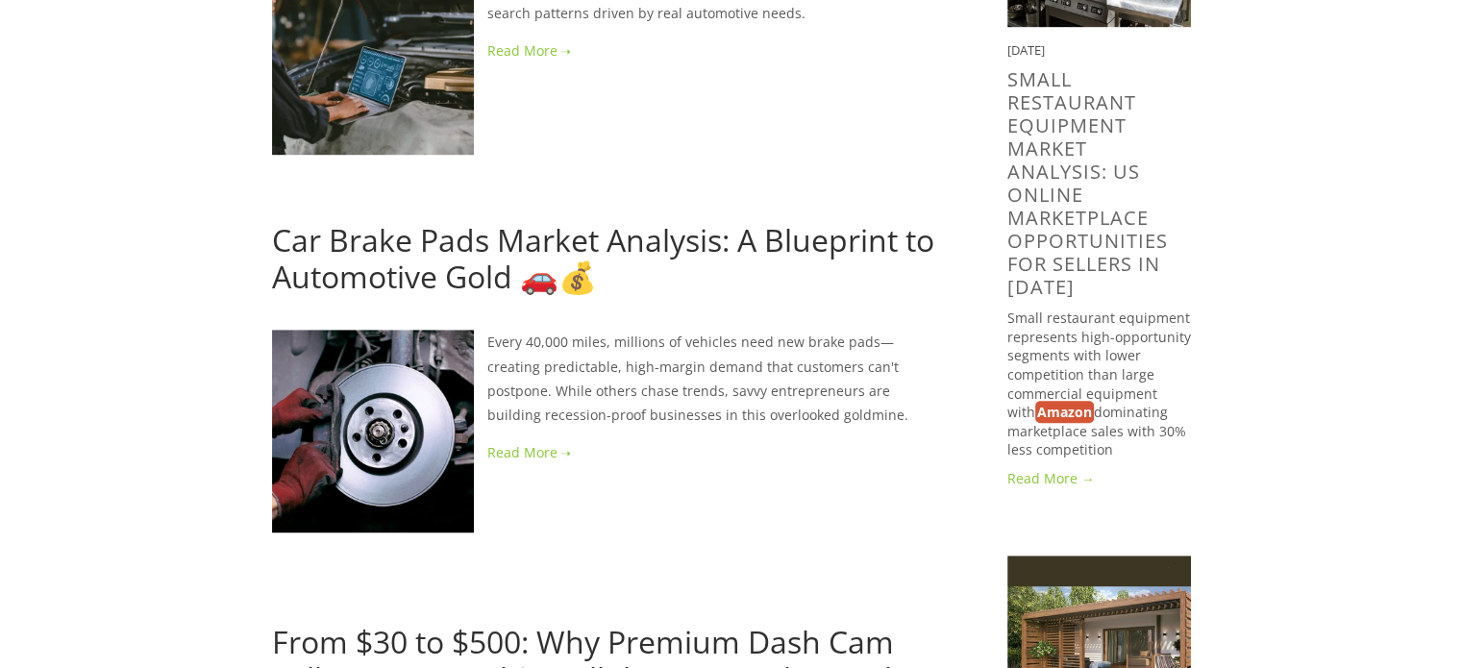
scroll to position [1250, 0]
click at [531, 454] on link at bounding box center [609, 451] width 674 height 24
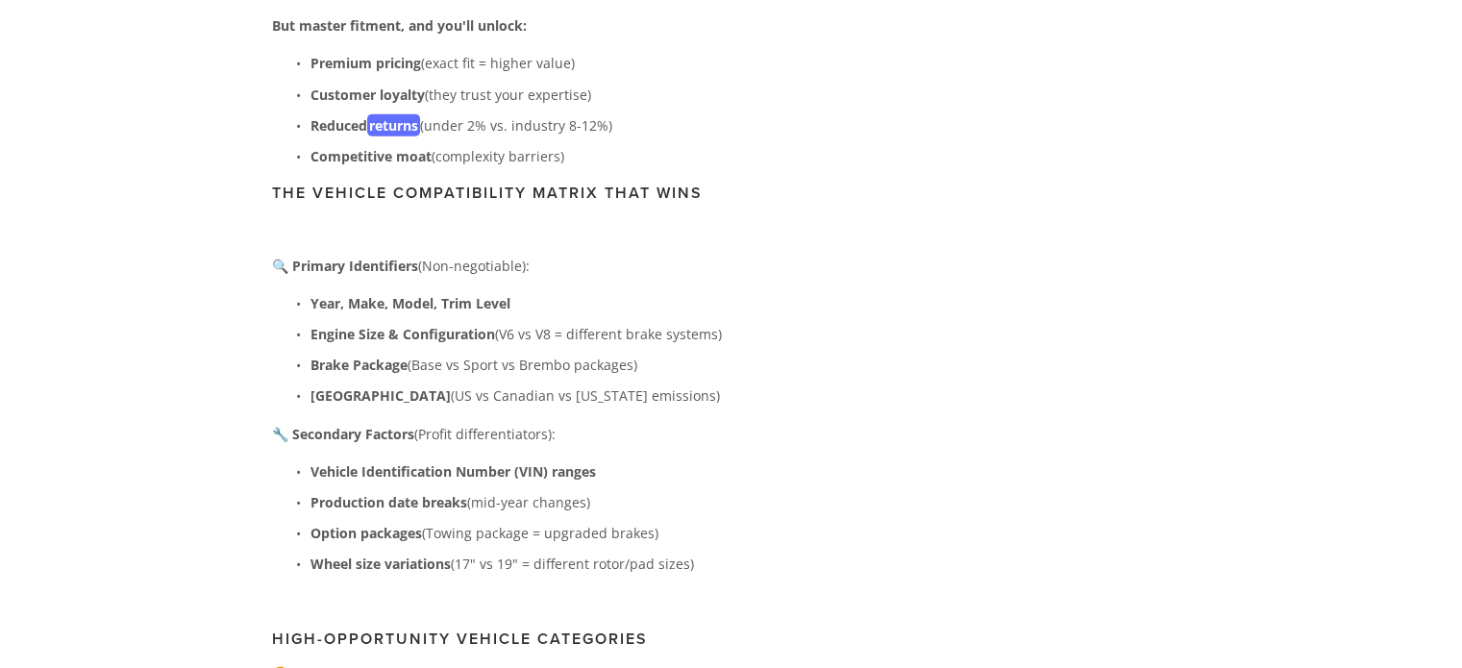
scroll to position [4519, 0]
